Goal: Task Accomplishment & Management: Use online tool/utility

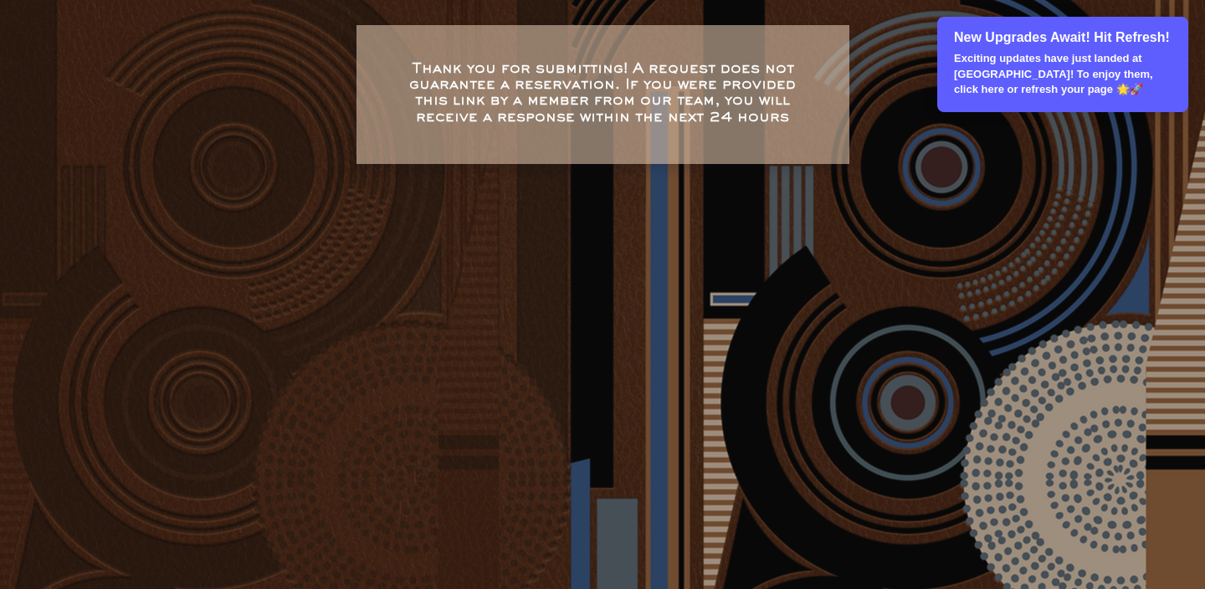
click at [949, 83] on div "New Upgrades Await! Hit Refresh! Exciting updates have just landed at [GEOGRAPH…" at bounding box center [1062, 64] width 251 height 95
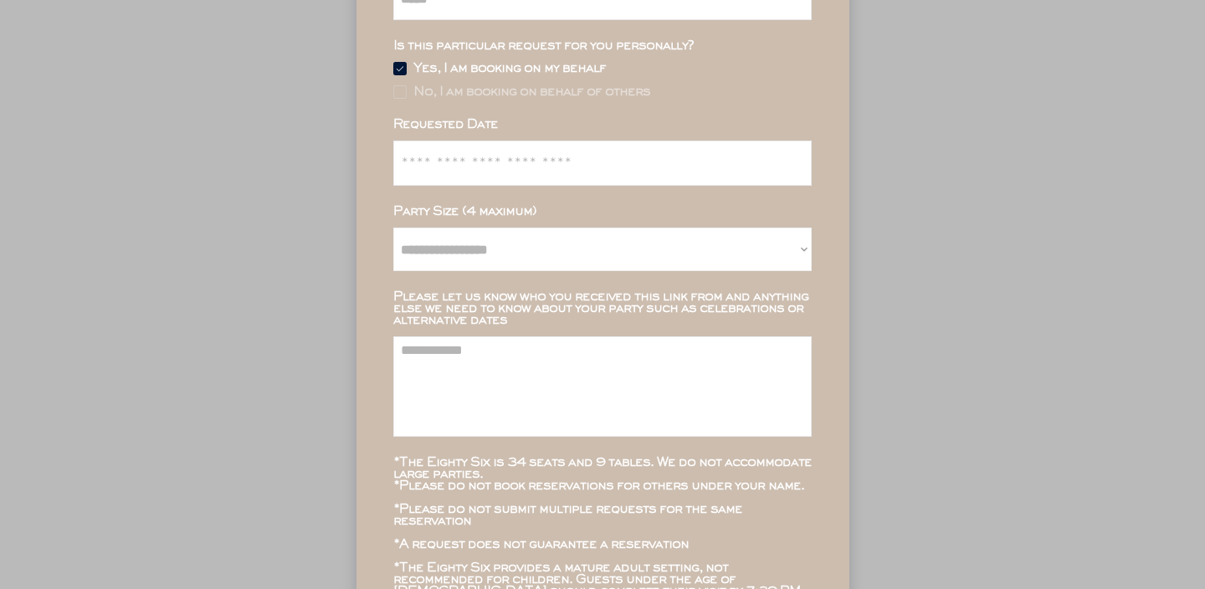
scroll to position [432, 0]
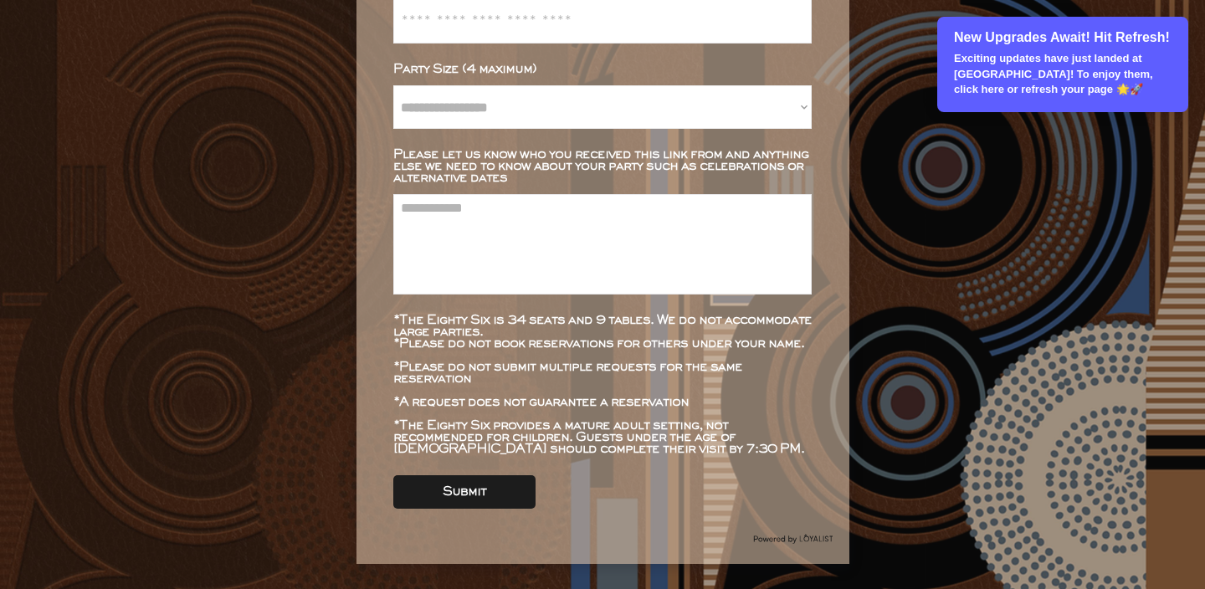
click at [979, 49] on div "New Upgrades Await! Hit Refresh! Exciting updates have just landed at Loyalist!…" at bounding box center [1062, 64] width 251 height 95
